Goal: Task Accomplishment & Management: Use online tool/utility

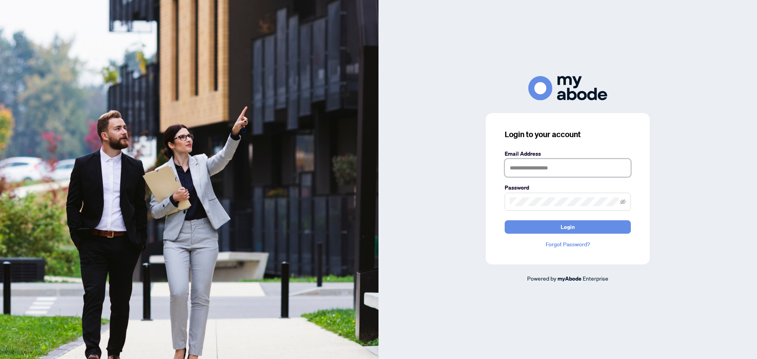
click at [559, 164] on input "text" at bounding box center [568, 168] width 126 height 18
type input "**********"
click at [527, 228] on button "Login" at bounding box center [568, 227] width 126 height 13
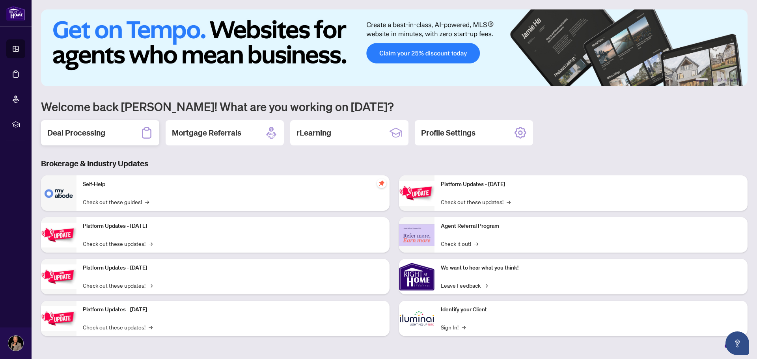
click at [92, 130] on h2 "Deal Processing" at bounding box center [76, 132] width 58 height 11
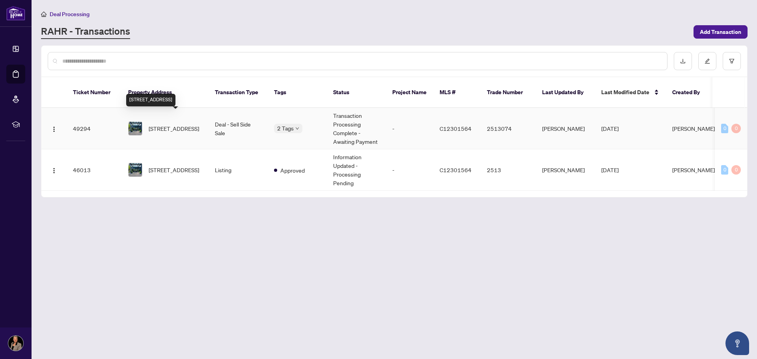
click at [176, 124] on span "[STREET_ADDRESS]" at bounding box center [174, 128] width 50 height 9
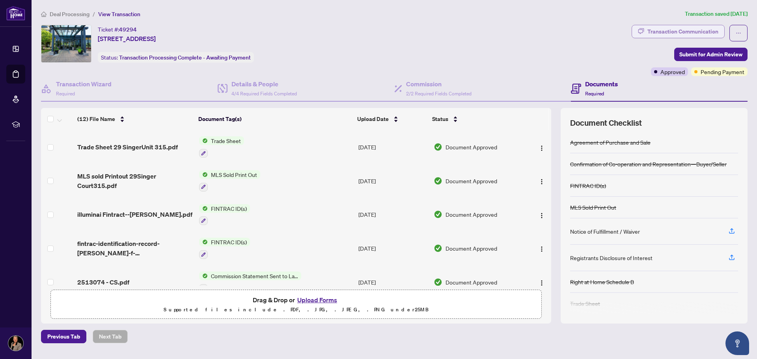
click at [660, 32] on div "Transaction Communication" at bounding box center [683, 31] width 71 height 13
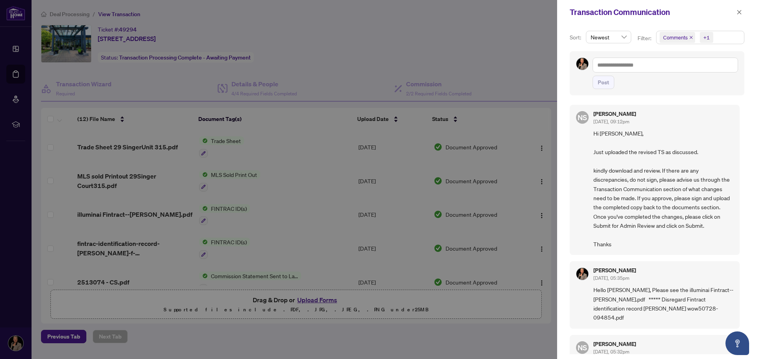
click at [526, 32] on div at bounding box center [378, 179] width 757 height 359
click at [740, 11] on icon "close" at bounding box center [740, 12] width 6 height 6
